Goal: Transaction & Acquisition: Purchase product/service

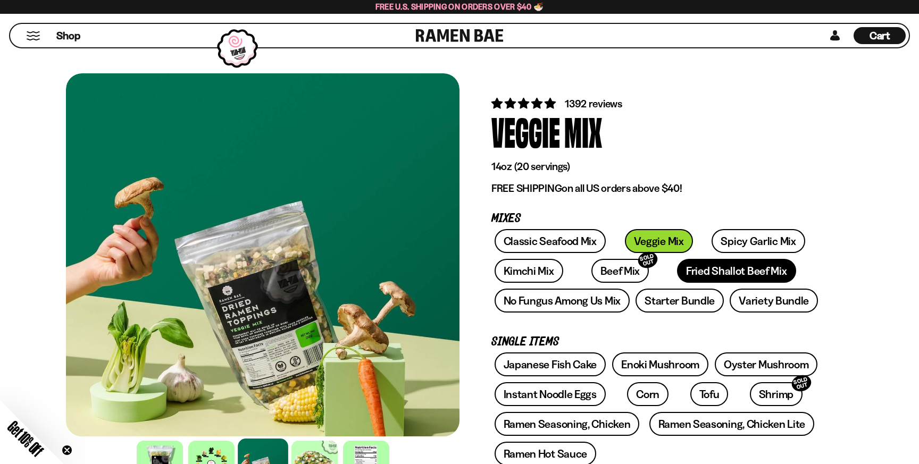
scroll to position [152, 0]
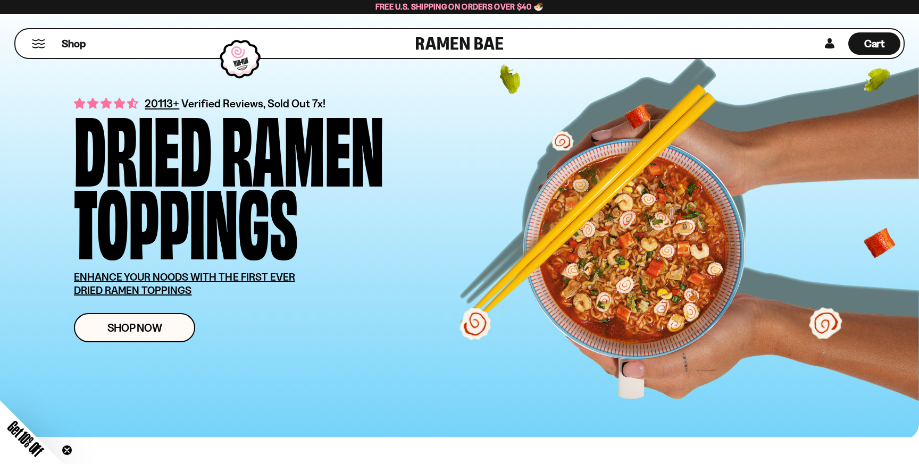
click at [40, 47] on button "Mobile Menu Trigger" at bounding box center [38, 43] width 14 height 9
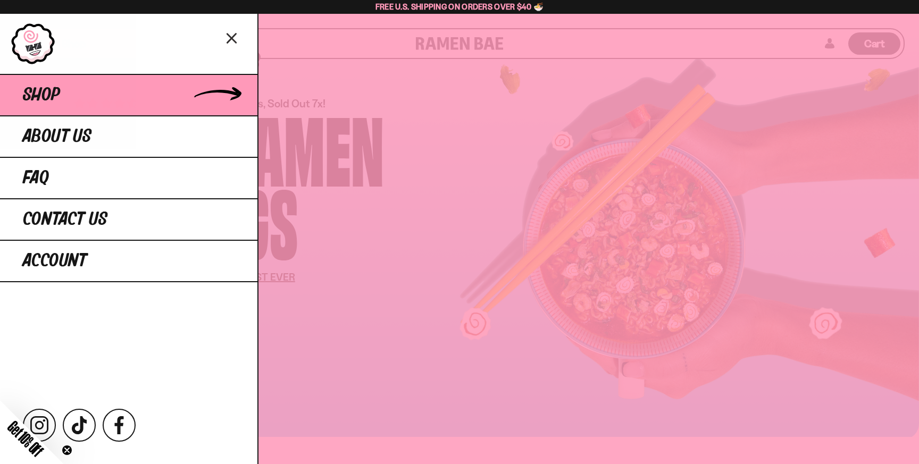
click at [62, 101] on link "Shop" at bounding box center [128, 94] width 257 height 41
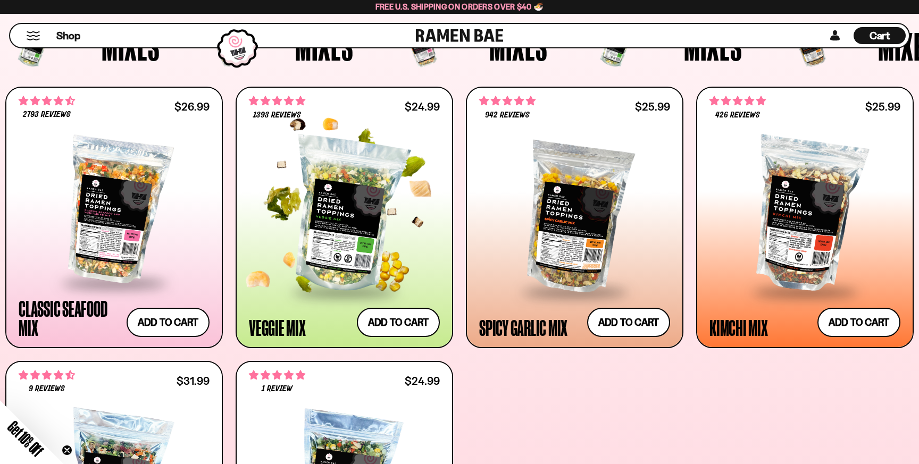
scroll to position [409, 0]
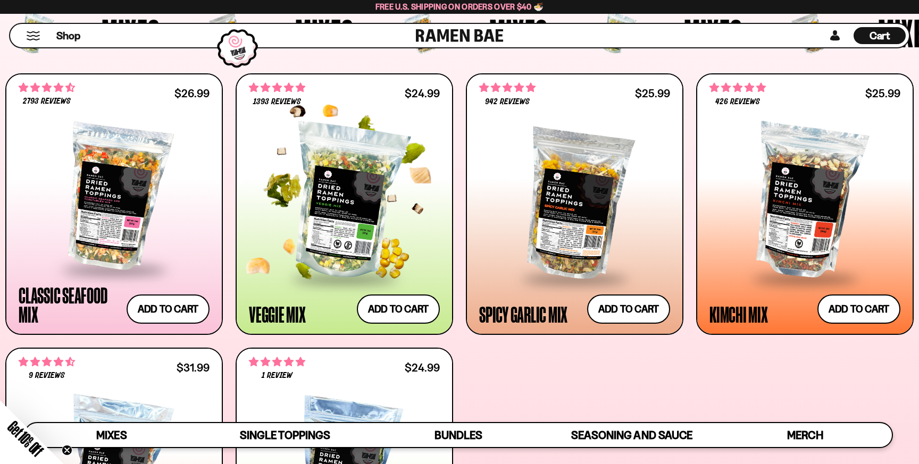
click at [359, 195] on div at bounding box center [344, 202] width 191 height 151
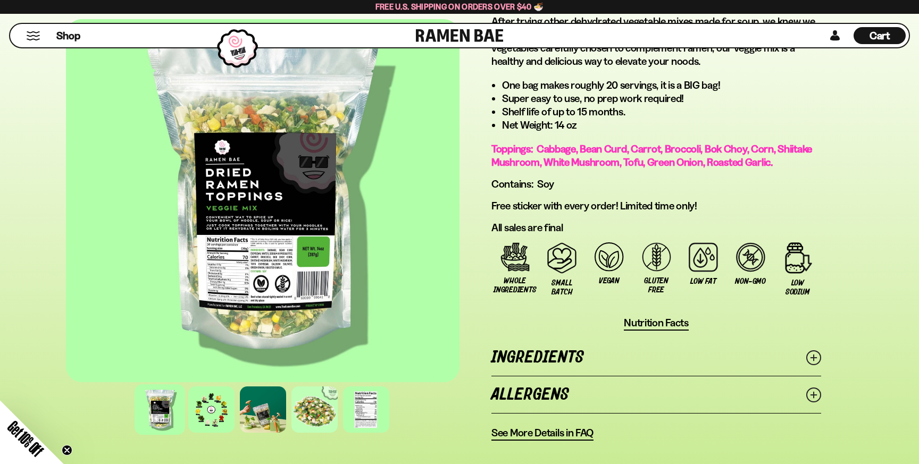
scroll to position [675, 0]
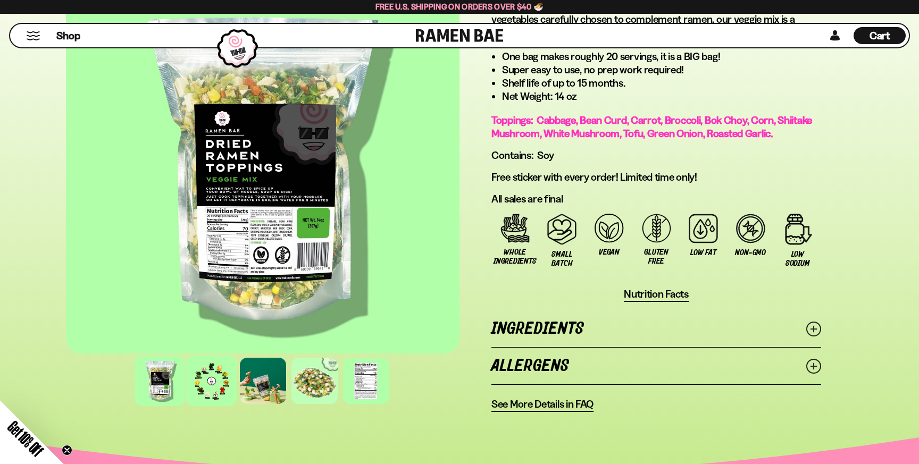
click at [212, 393] on div at bounding box center [211, 381] width 51 height 51
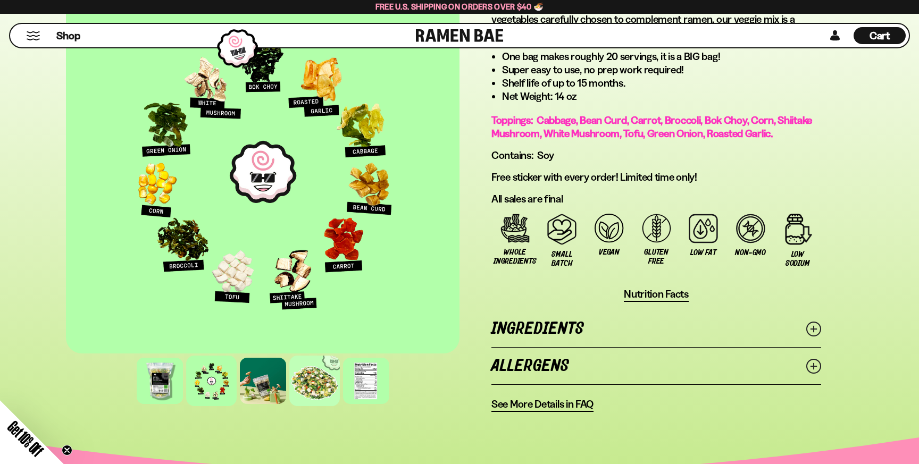
click at [321, 372] on div at bounding box center [314, 381] width 51 height 51
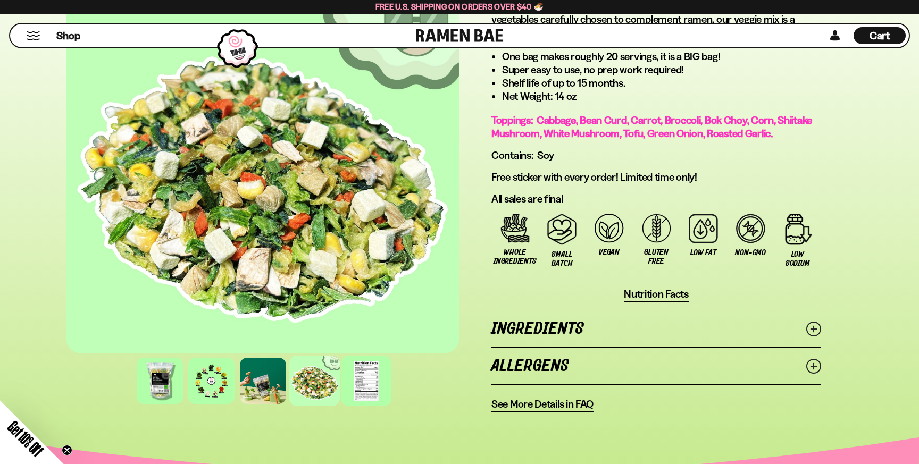
click at [368, 379] on div at bounding box center [366, 381] width 51 height 51
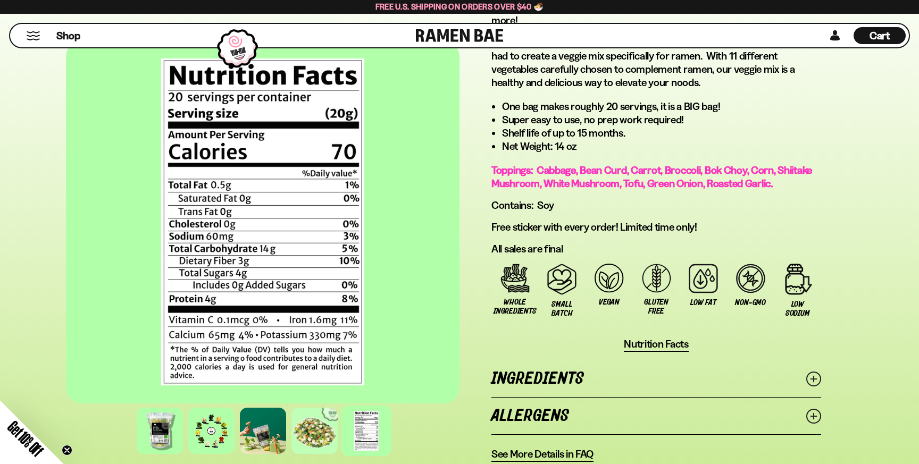
scroll to position [648, 0]
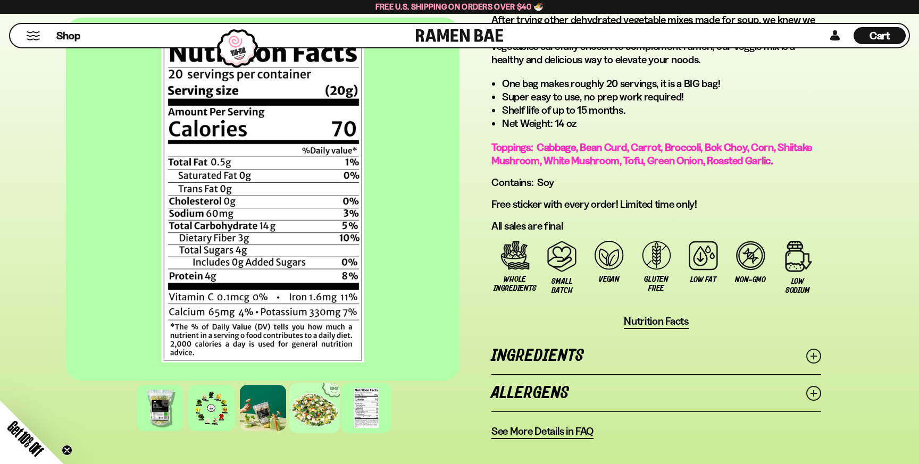
click at [327, 410] on div at bounding box center [314, 408] width 51 height 51
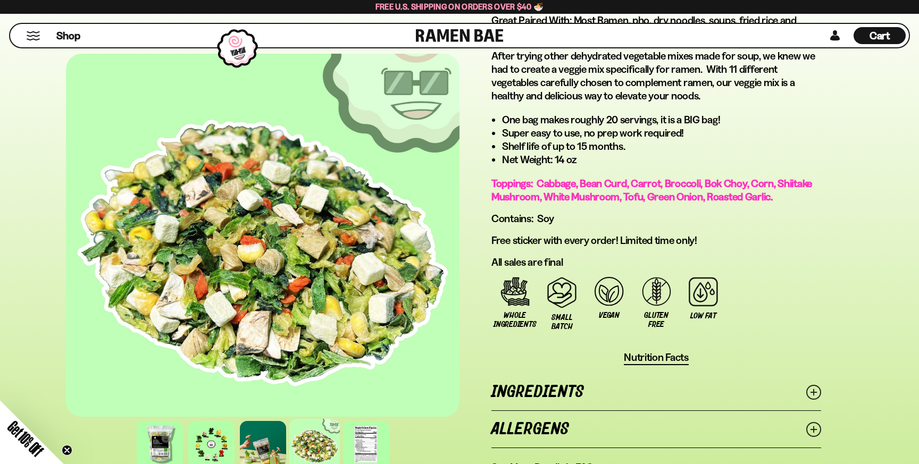
scroll to position [613, 0]
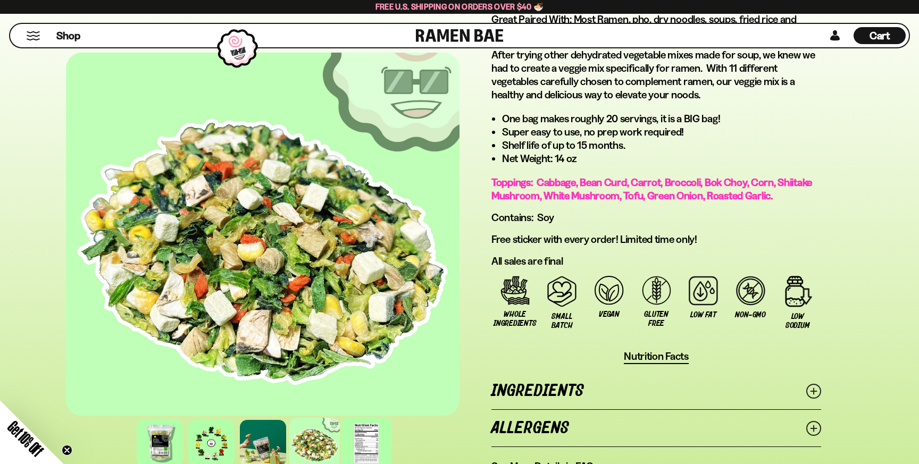
click at [365, 441] on div at bounding box center [366, 443] width 51 height 51
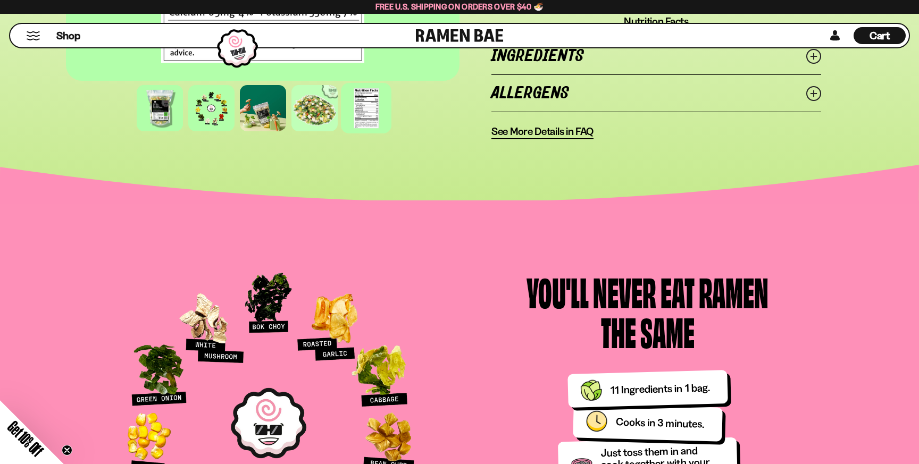
scroll to position [837, 0]
